Goal: Task Accomplishment & Management: Manage account settings

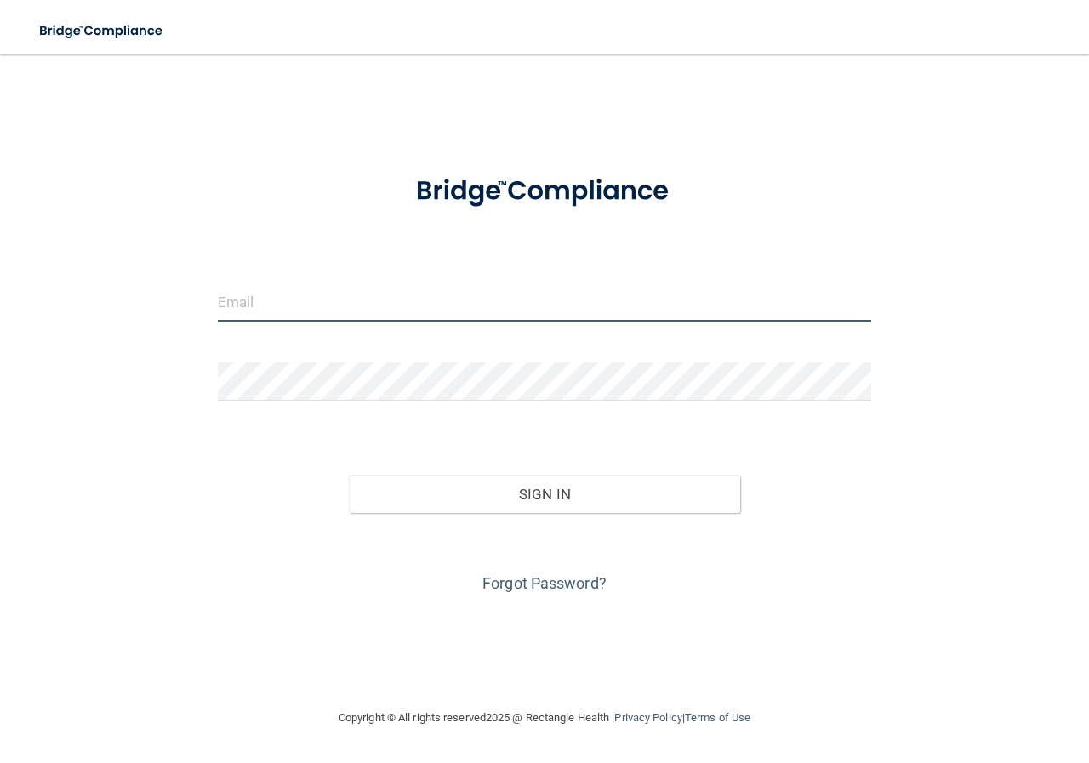
click at [302, 302] on input "email" at bounding box center [545, 302] width 654 height 38
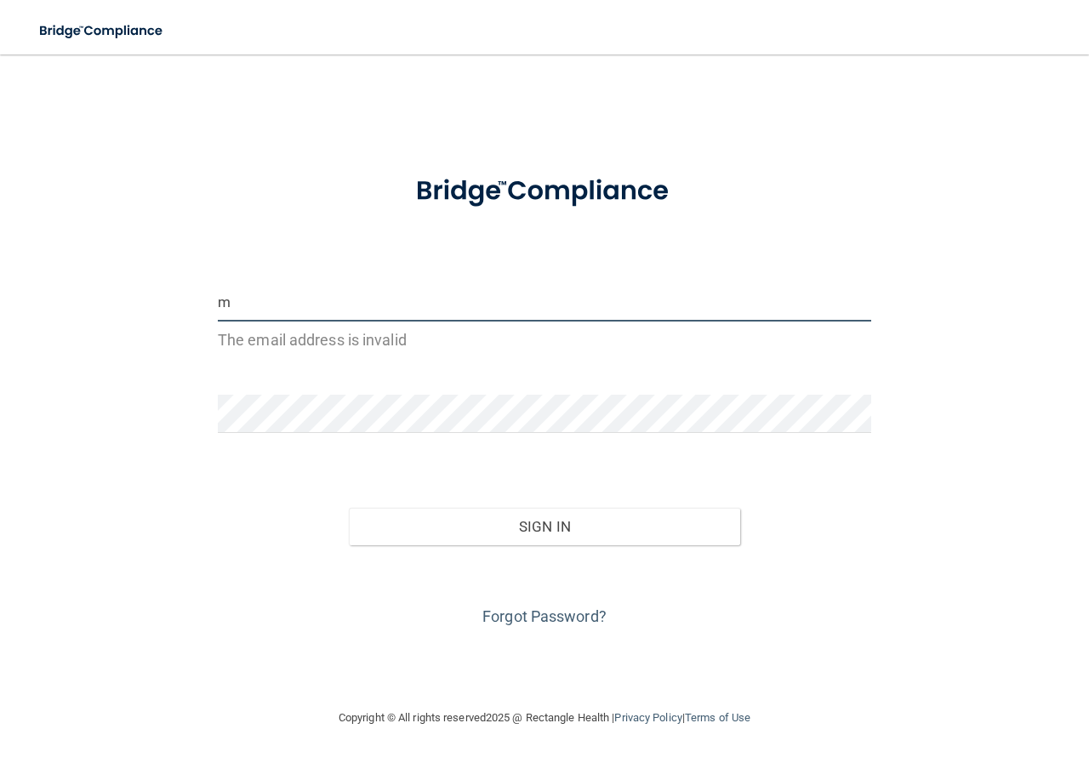
type input "[EMAIL_ADDRESS][DOMAIN_NAME]"
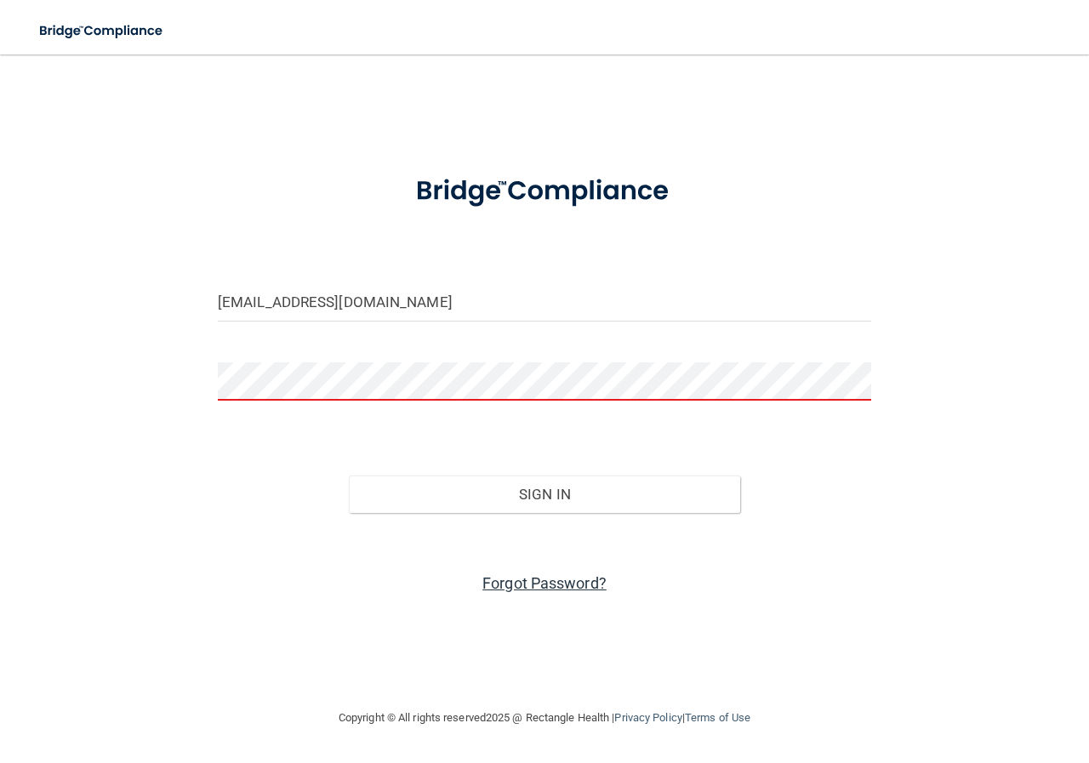
click at [558, 588] on link "Forgot Password?" at bounding box center [545, 583] width 124 height 18
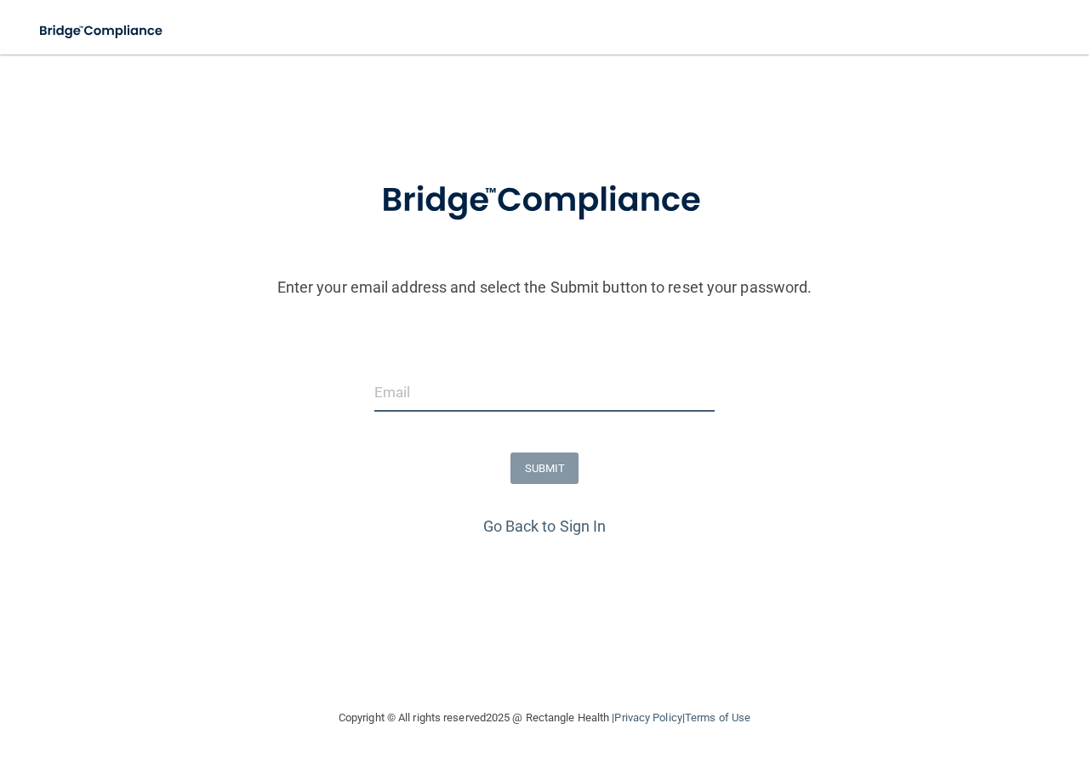
click at [466, 398] on input "email" at bounding box center [544, 393] width 340 height 38
type input "[EMAIL_ADDRESS][DOMAIN_NAME]"
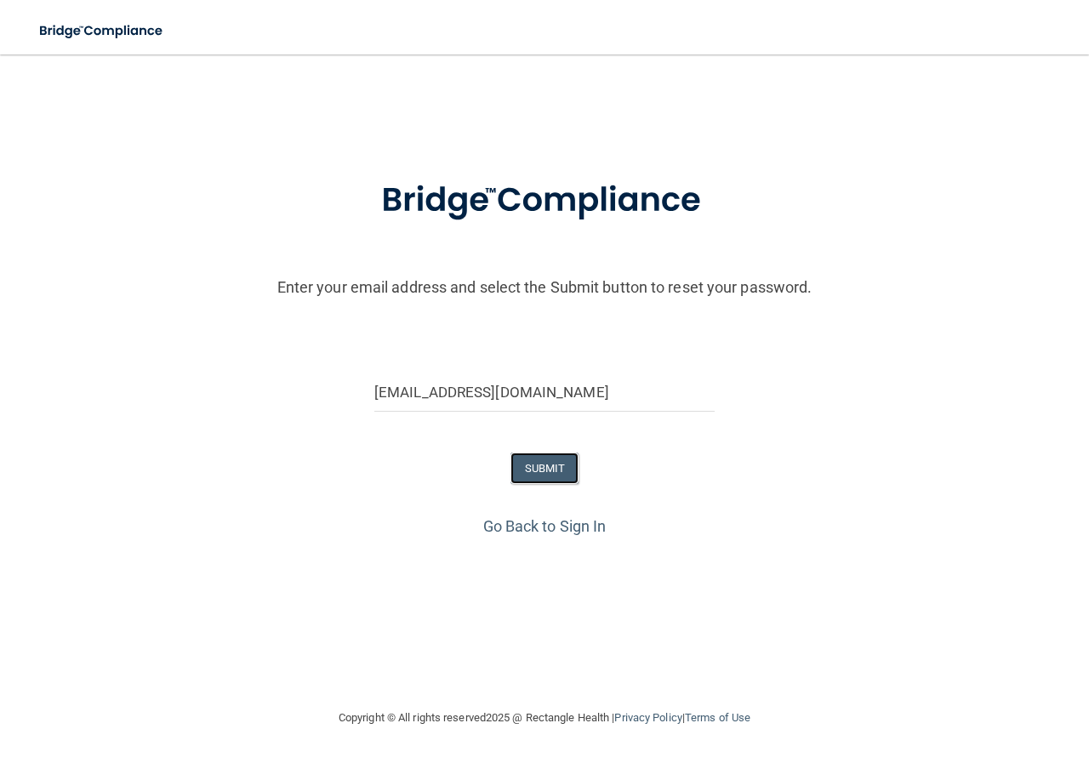
click at [551, 472] on button "SUBMIT" at bounding box center [545, 468] width 69 height 31
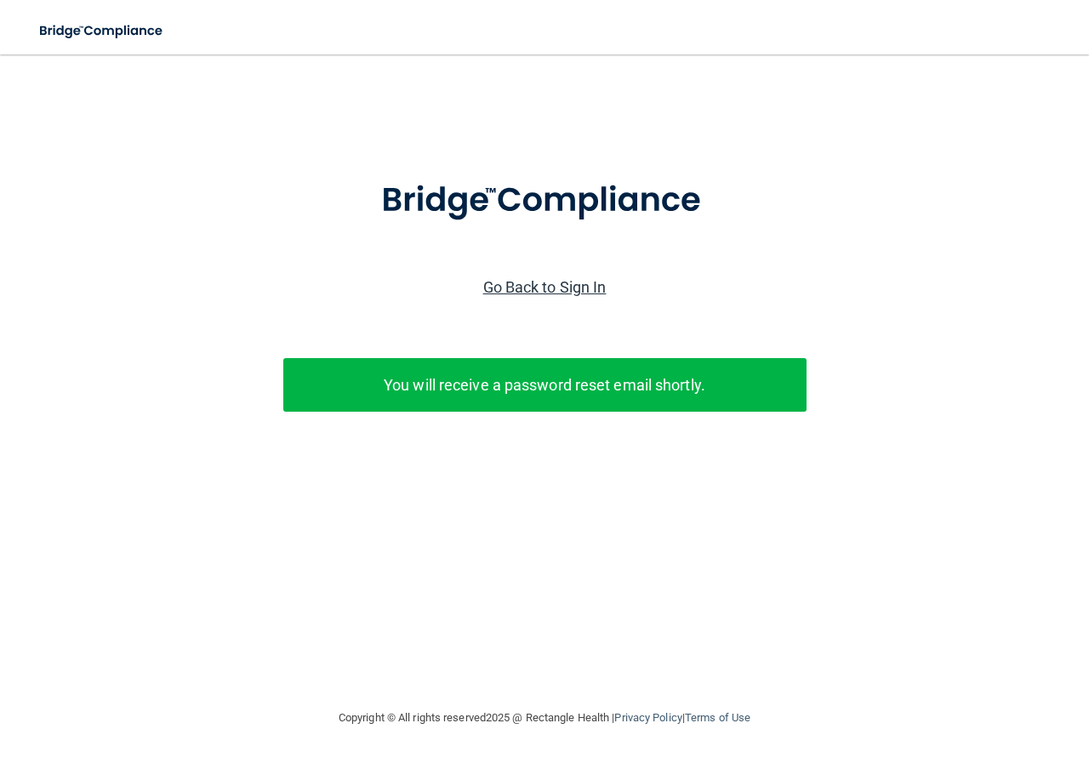
click at [537, 287] on link "Go Back to Sign In" at bounding box center [544, 287] width 123 height 18
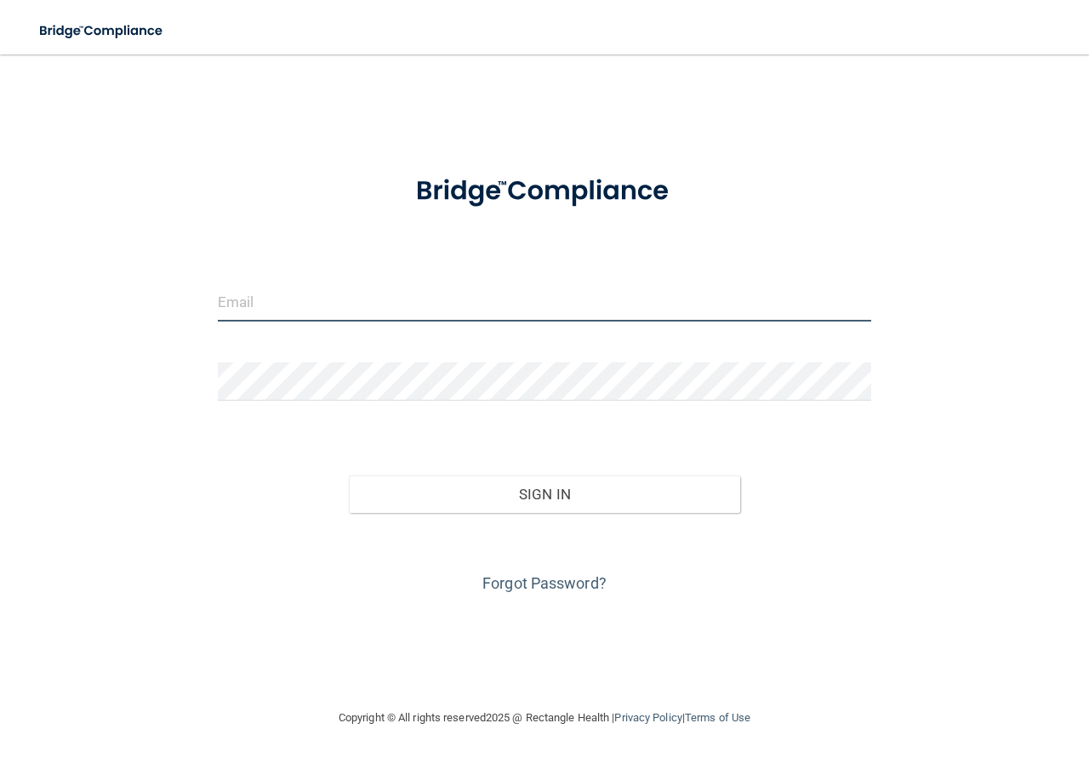
click at [312, 300] on input "email" at bounding box center [545, 302] width 654 height 38
type input "[EMAIL_ADDRESS][DOMAIN_NAME]"
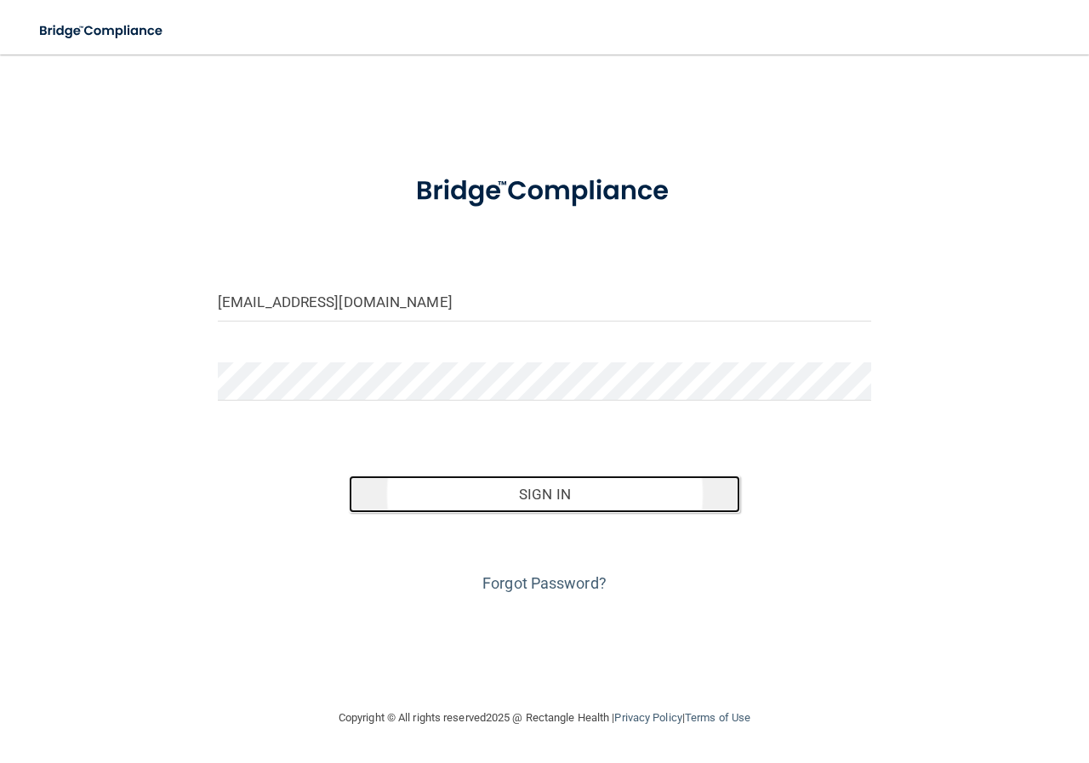
click at [578, 497] on button "Sign In" at bounding box center [545, 494] width 392 height 37
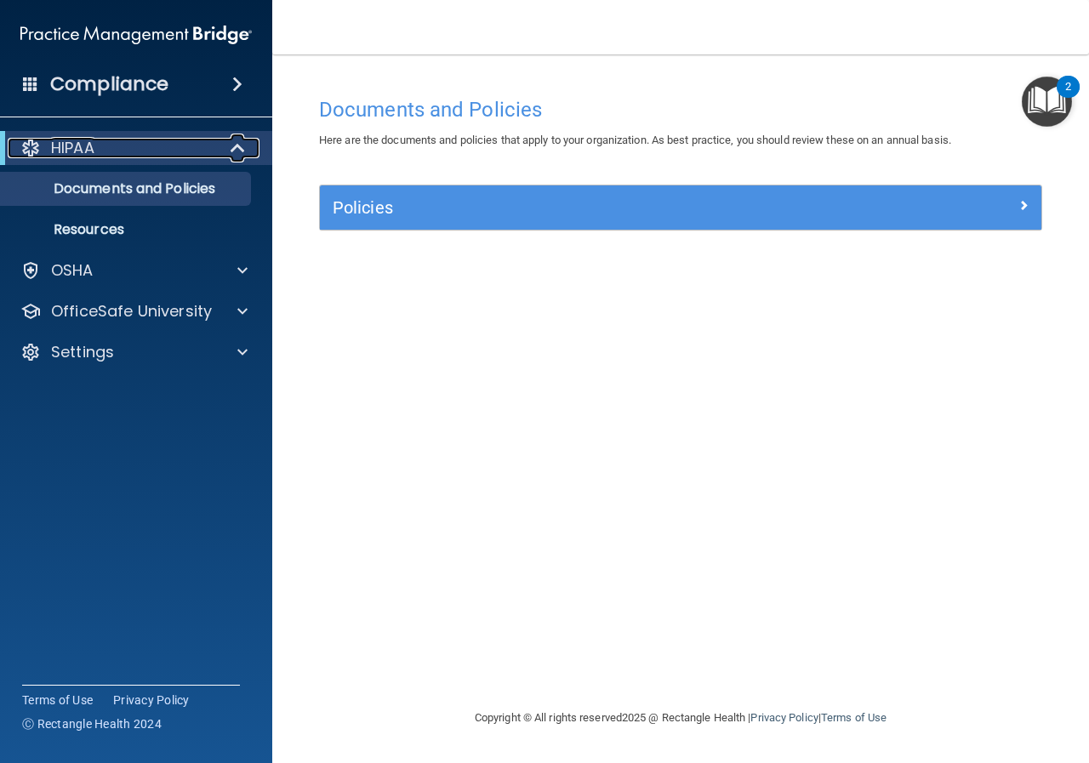
click at [235, 147] on span at bounding box center [239, 148] width 14 height 20
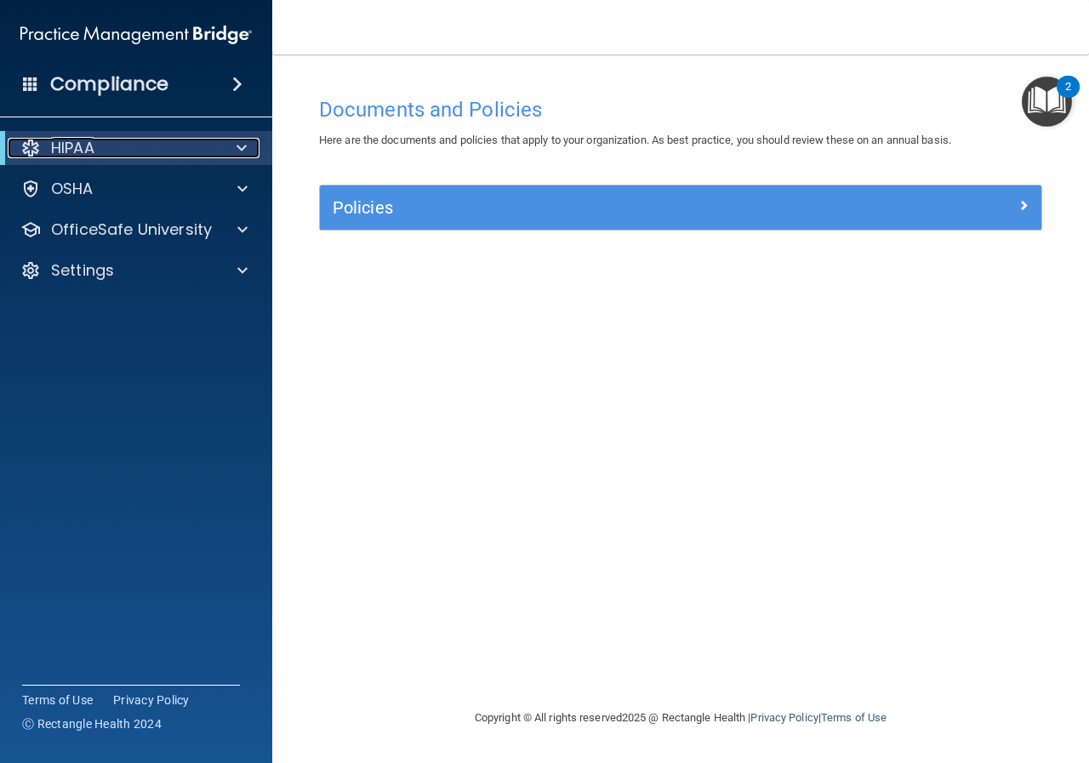
click at [243, 147] on span at bounding box center [242, 148] width 10 height 20
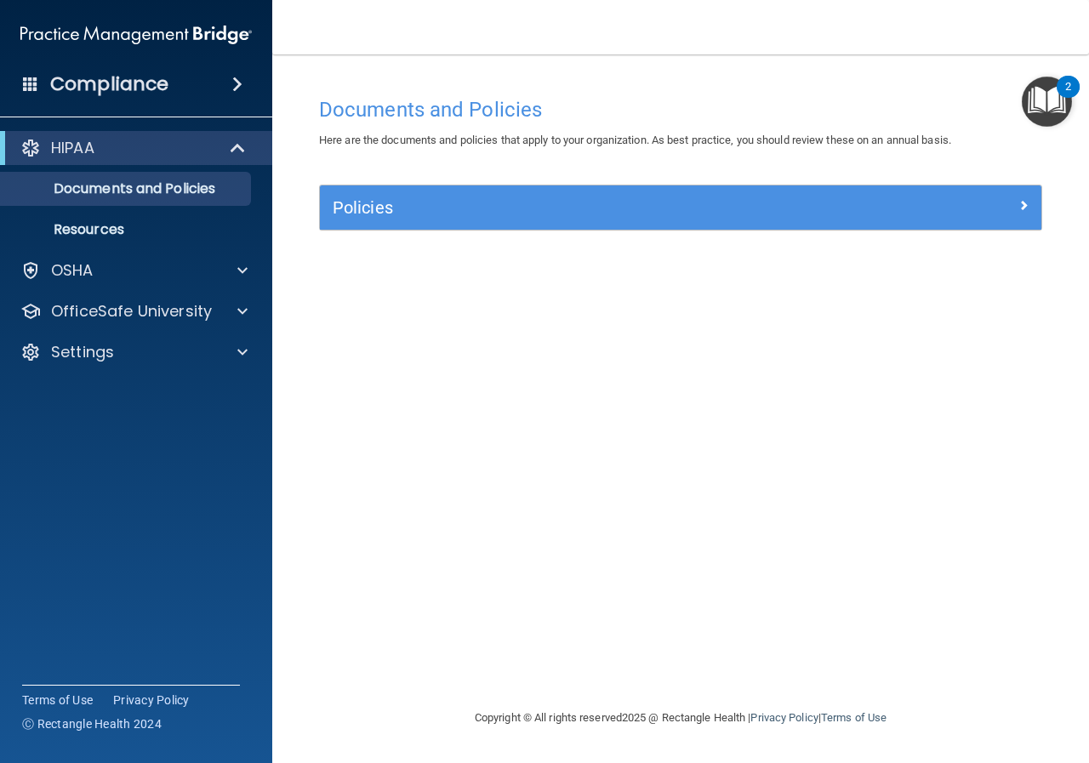
click at [235, 87] on span at bounding box center [237, 84] width 10 height 20
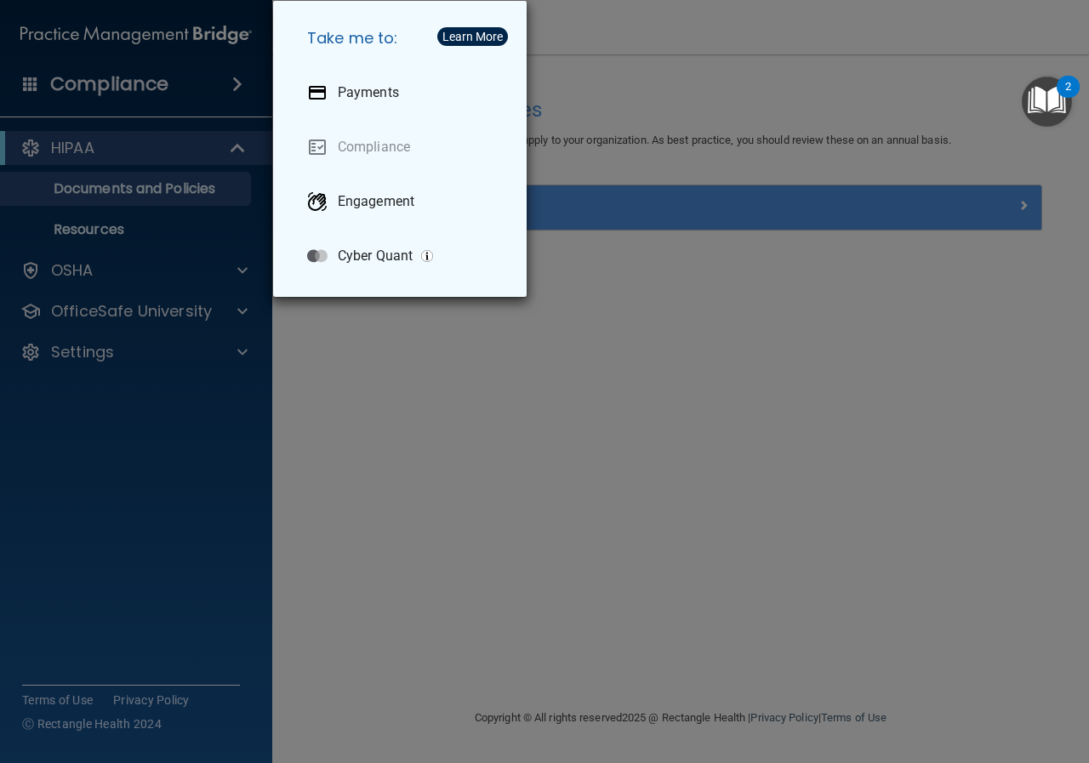
click at [717, 369] on div "Take me to: Payments Compliance Engagement Cyber Quant" at bounding box center [544, 381] width 1089 height 763
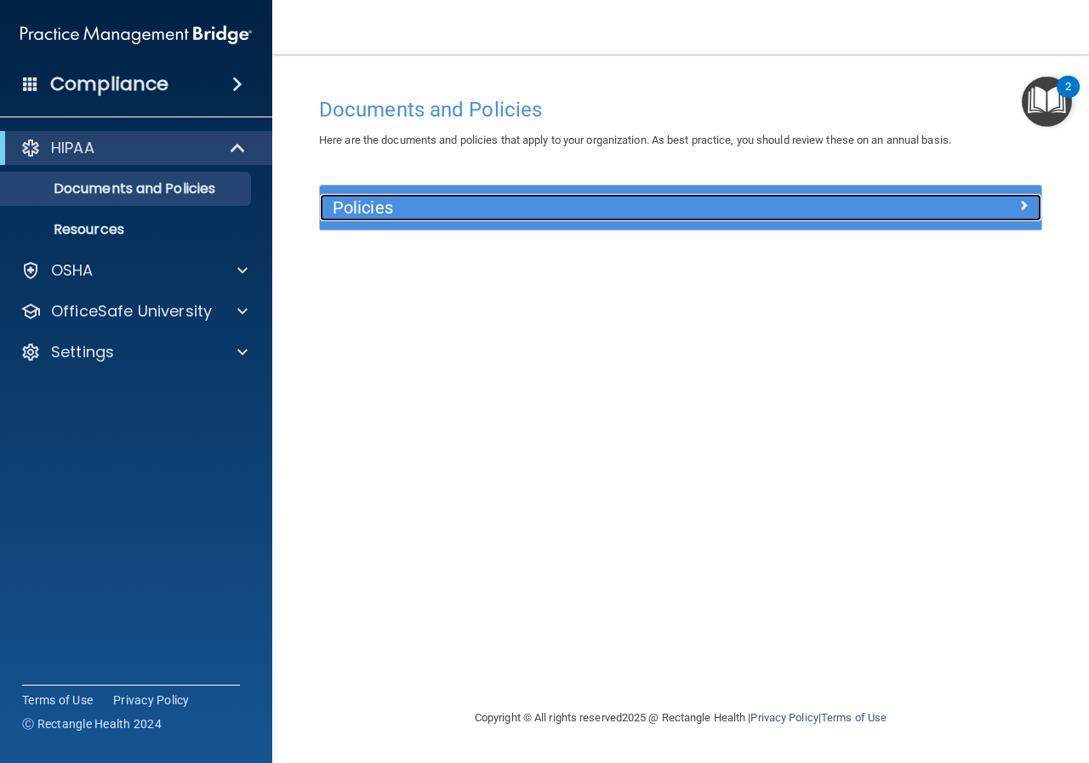
click at [1006, 209] on div at bounding box center [951, 204] width 180 height 20
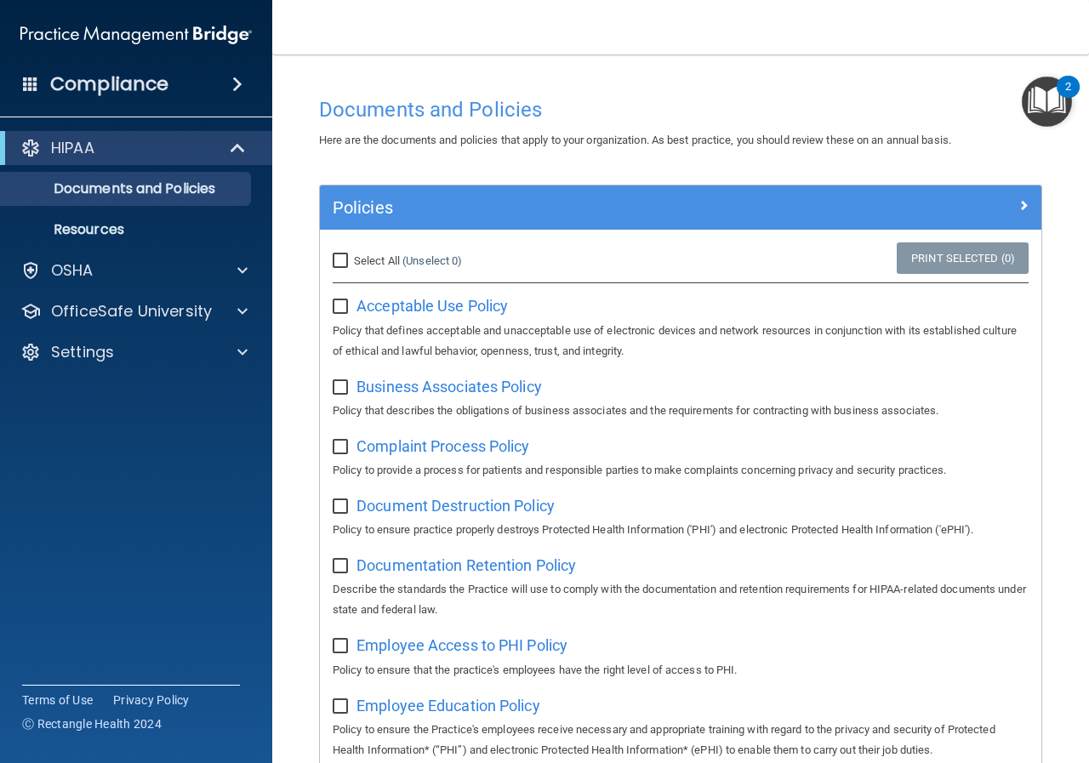
click at [243, 81] on span at bounding box center [237, 84] width 10 height 20
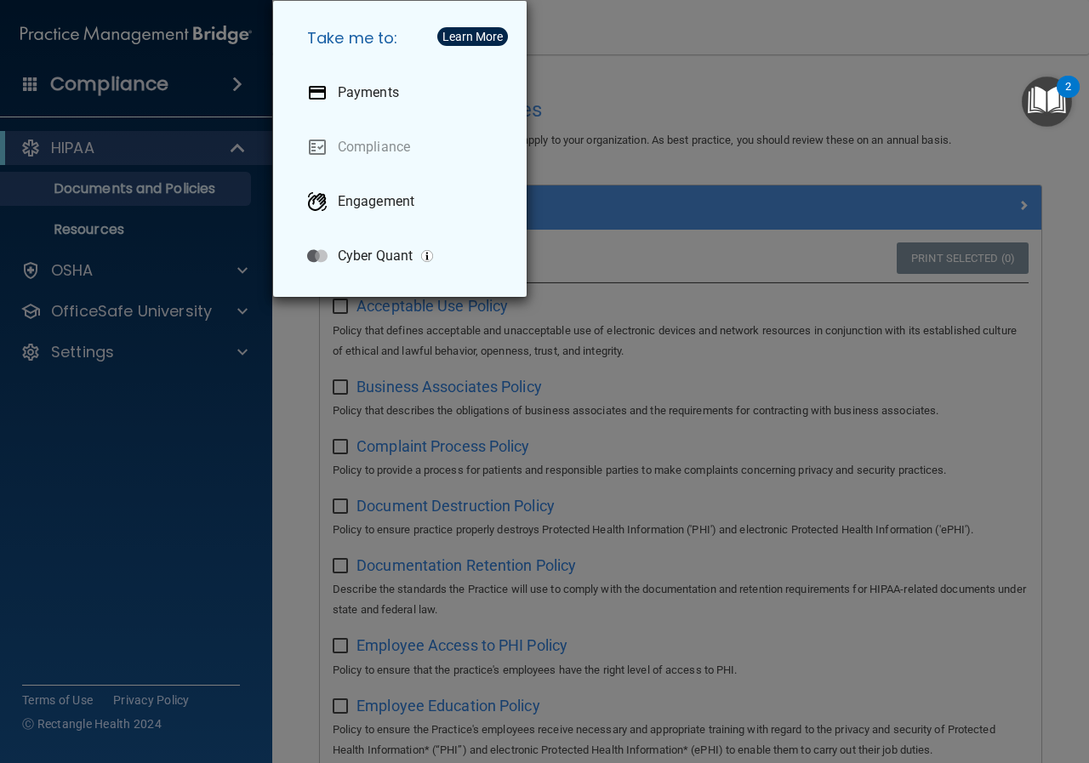
click at [101, 427] on div "Take me to: Payments Compliance Engagement Cyber Quant" at bounding box center [544, 381] width 1089 height 763
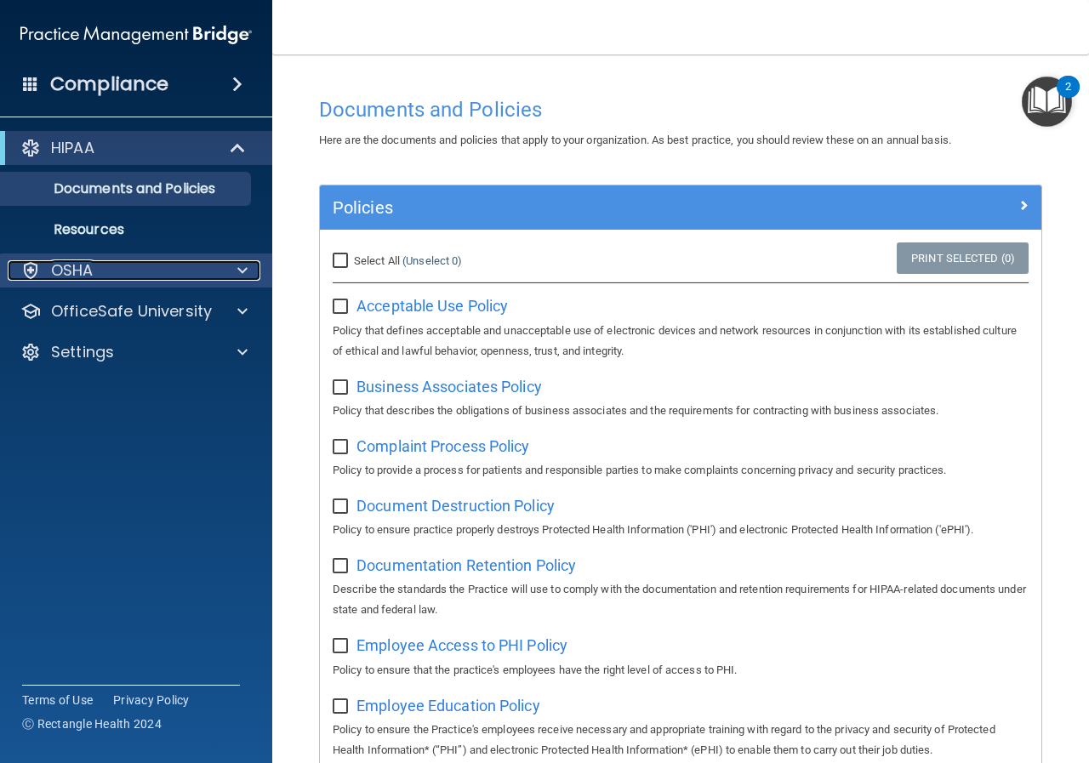
click at [183, 266] on div "OSHA" at bounding box center [113, 270] width 211 height 20
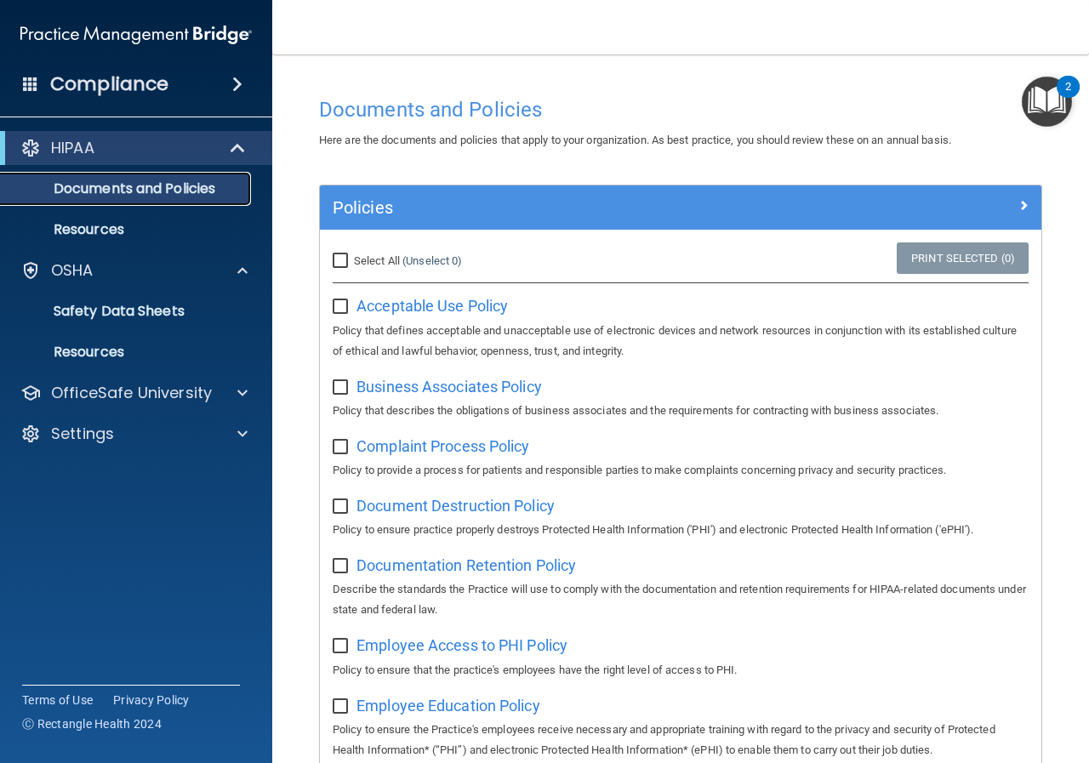
click at [189, 197] on p "Documents and Policies" at bounding box center [127, 188] width 232 height 17
click at [179, 230] on p "Resources" at bounding box center [127, 229] width 232 height 17
